Goal: Information Seeking & Learning: Learn about a topic

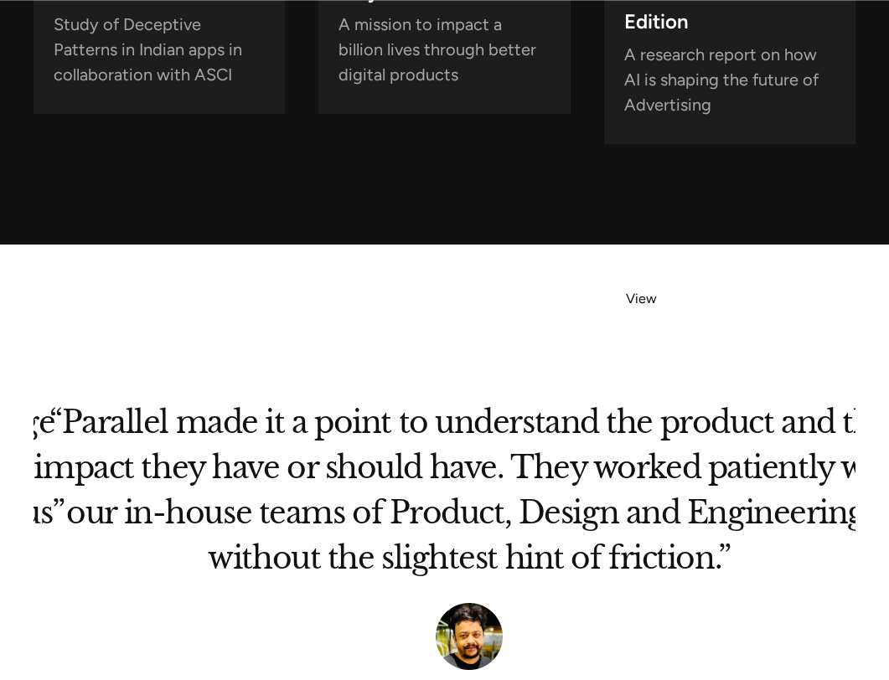
scroll to position [6676, 0]
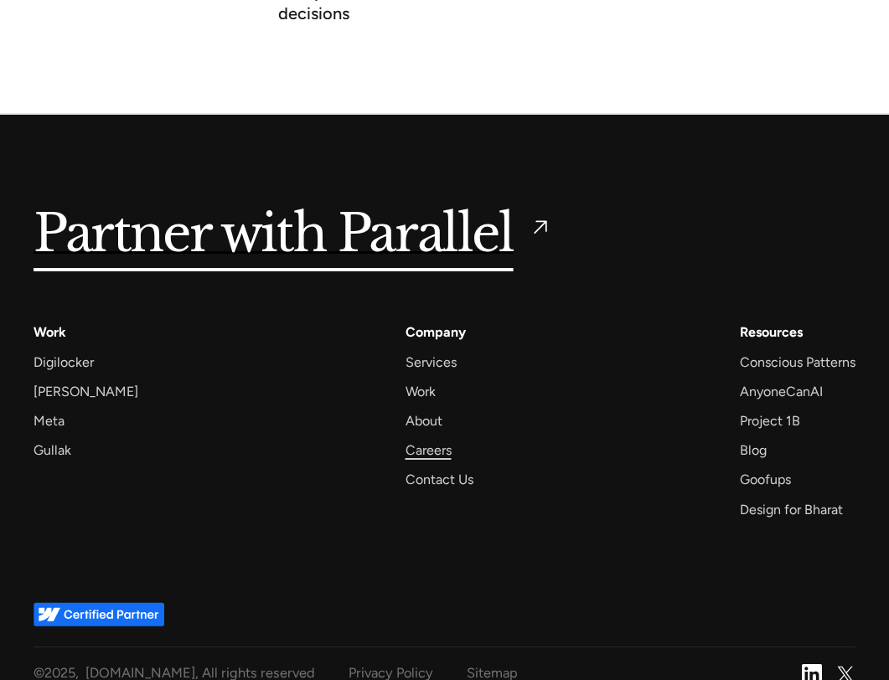
click at [415, 439] on div "Careers" at bounding box center [428, 450] width 46 height 23
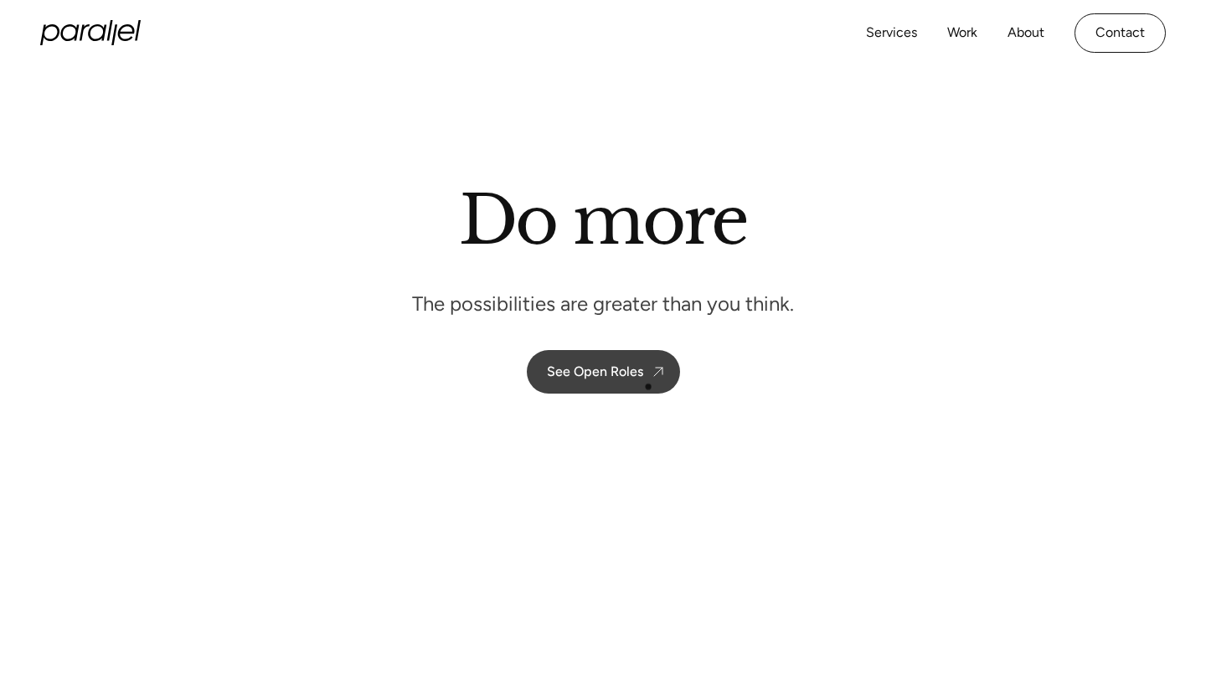
click at [648, 379] on link "See Open Roles" at bounding box center [603, 372] width 153 height 44
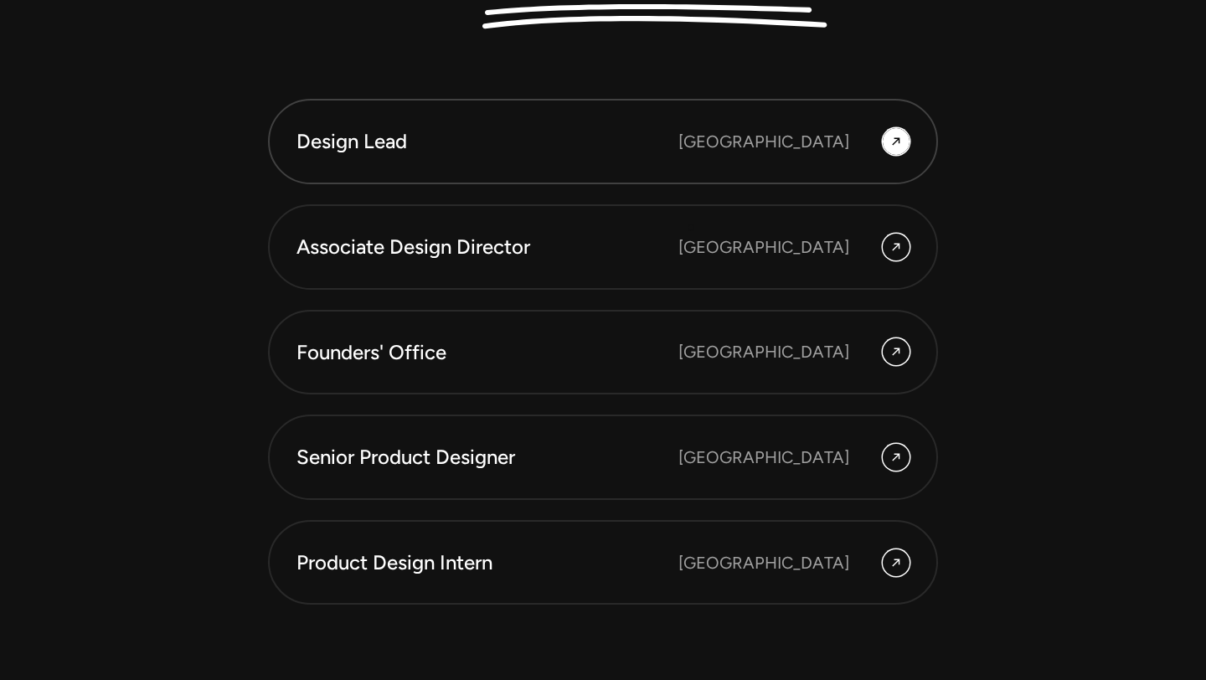
scroll to position [4619, 0]
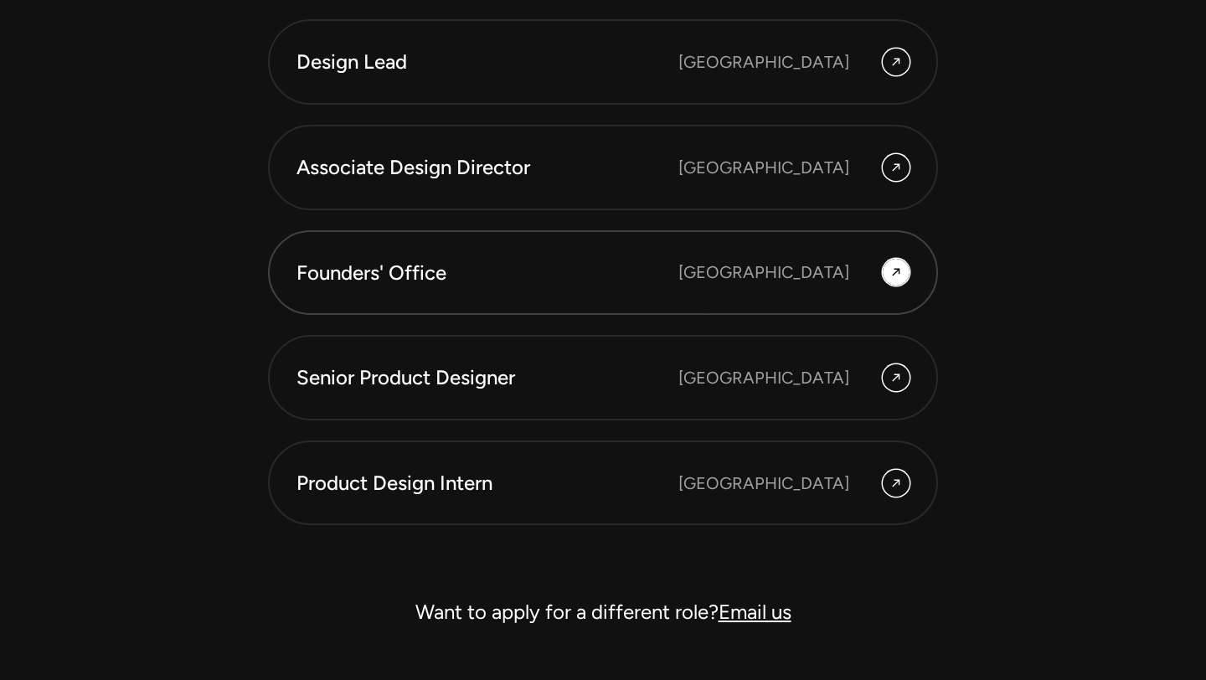
click at [706, 285] on div "Founders' Office [GEOGRAPHIC_DATA]" at bounding box center [603, 273] width 613 height 28
click at [393, 266] on div "Founders' Office" at bounding box center [488, 273] width 382 height 28
click at [888, 264] on icon at bounding box center [896, 272] width 13 height 20
click at [888, 144] on link "Associate Design Director [GEOGRAPHIC_DATA]" at bounding box center [603, 167] width 670 height 85
